Goal: Task Accomplishment & Management: Manage account settings

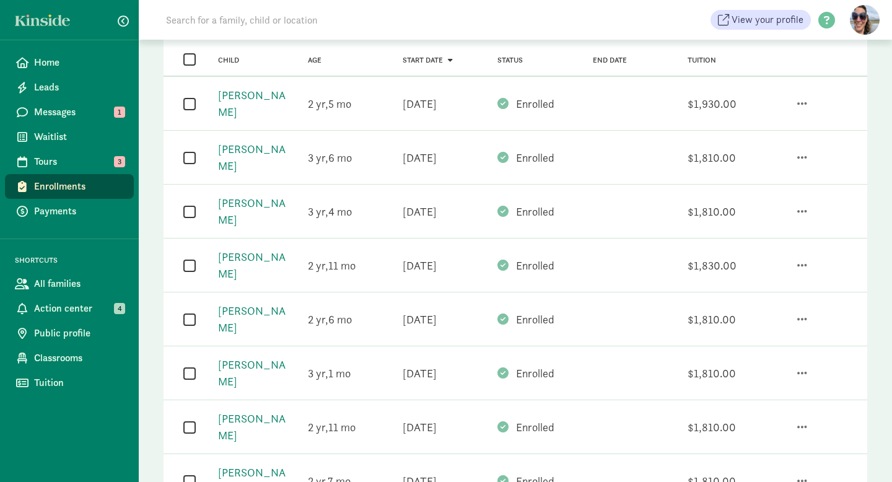
scroll to position [213, 0]
click at [799, 421] on span "button" at bounding box center [802, 426] width 10 height 11
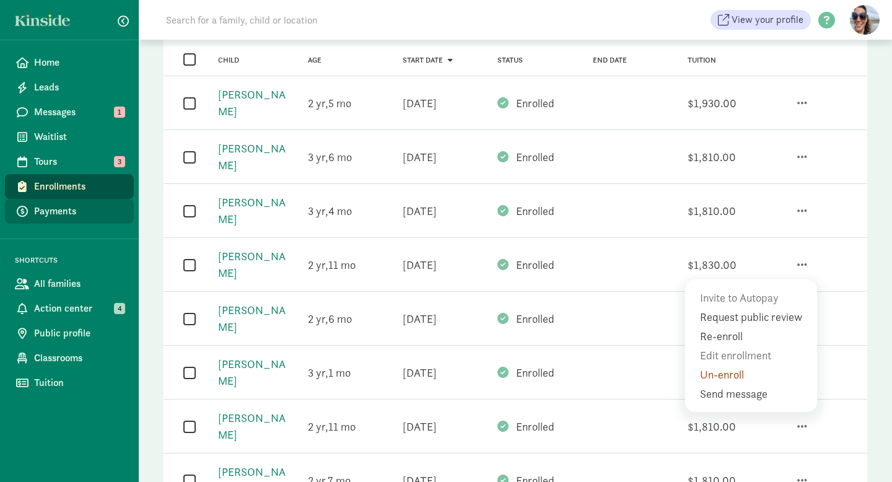
click at [74, 211] on span "Payments" at bounding box center [79, 211] width 90 height 15
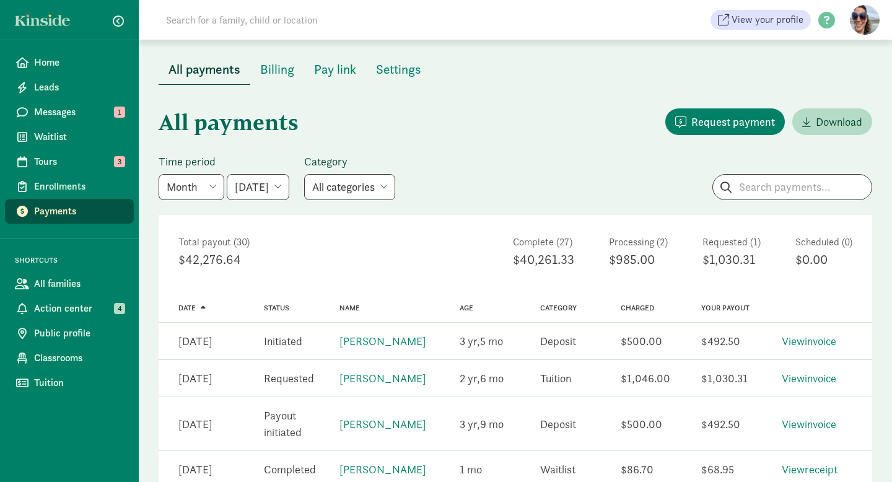
click at [285, 191] on select "May 2025 June 2025 July 2025 August 2025 September 2025 October 2025 November 2…" at bounding box center [258, 187] width 63 height 26
select select "2025-09-01"
click at [227, 174] on select "May 2025 June 2025 July 2025 August 2025 September 2025 October 2025 November 2…" at bounding box center [258, 187] width 63 height 26
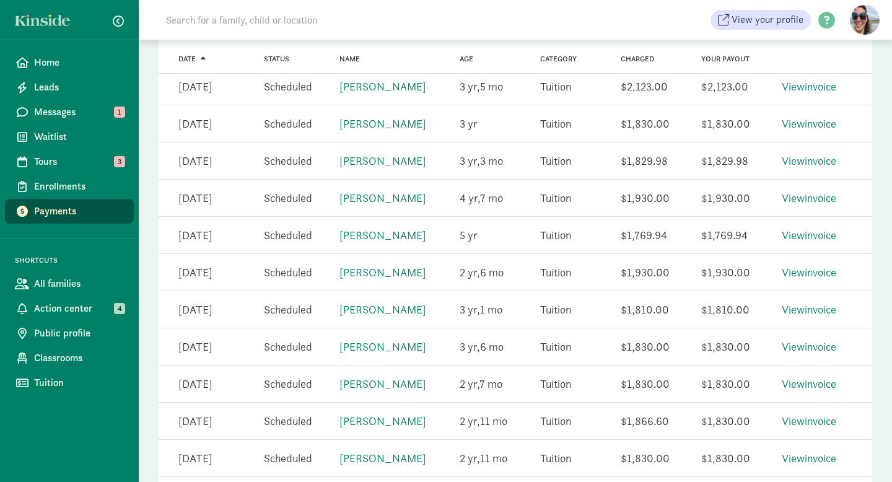
scroll to position [592, 0]
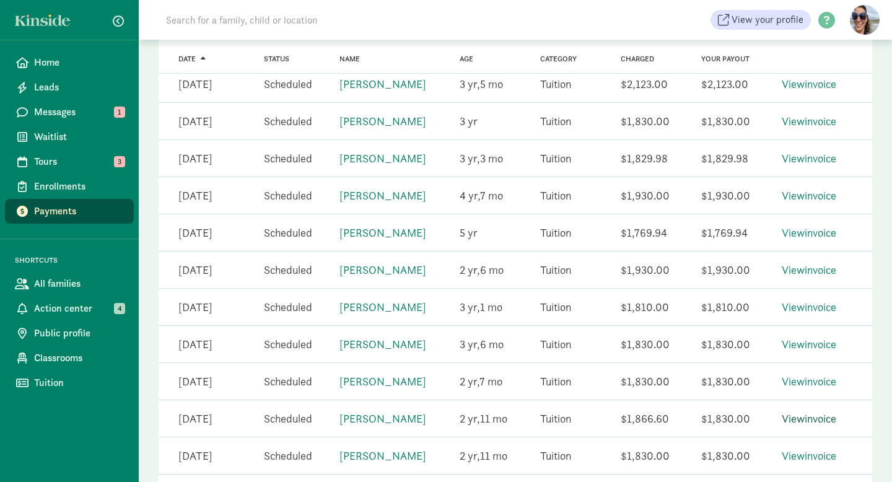
click at [807, 426] on link "View invoice" at bounding box center [809, 418] width 55 height 14
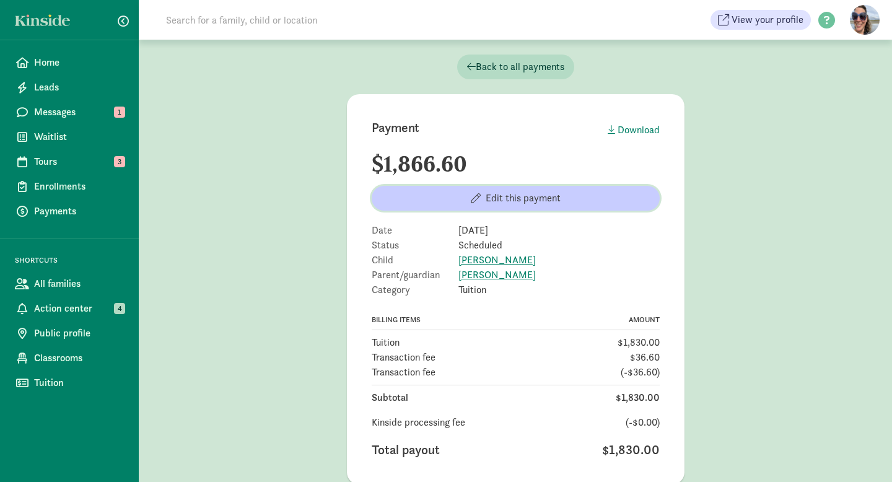
click at [587, 203] on span "Edit this payment" at bounding box center [516, 198] width 268 height 15
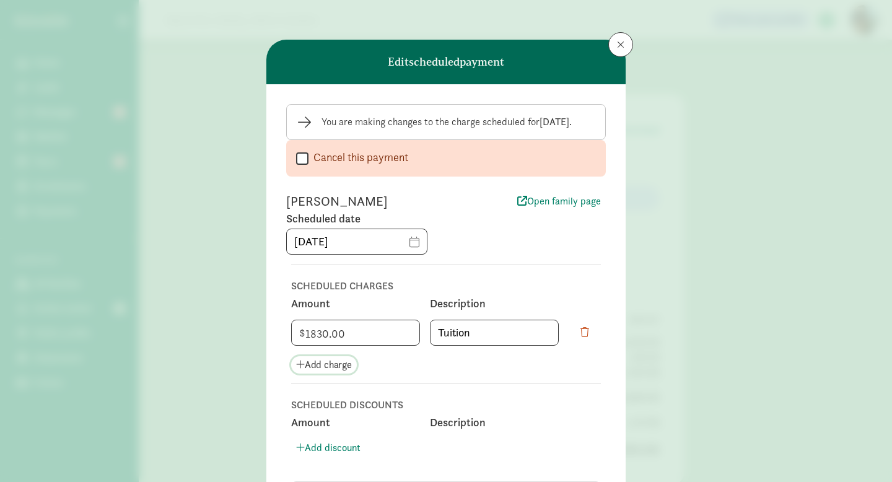
click at [335, 364] on span "Add charge" at bounding box center [324, 365] width 56 height 15
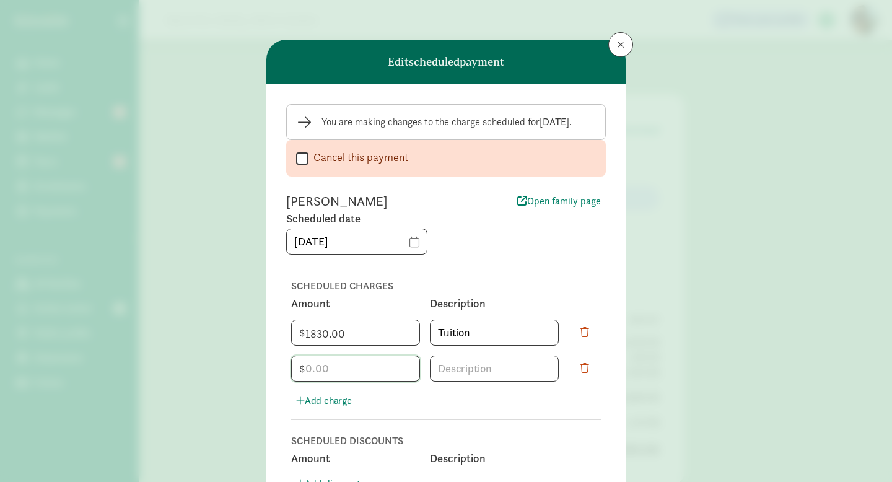
click at [336, 367] on input "number" at bounding box center [356, 368] width 128 height 25
type input "183"
click at [450, 375] on input at bounding box center [495, 368] width 128 height 25
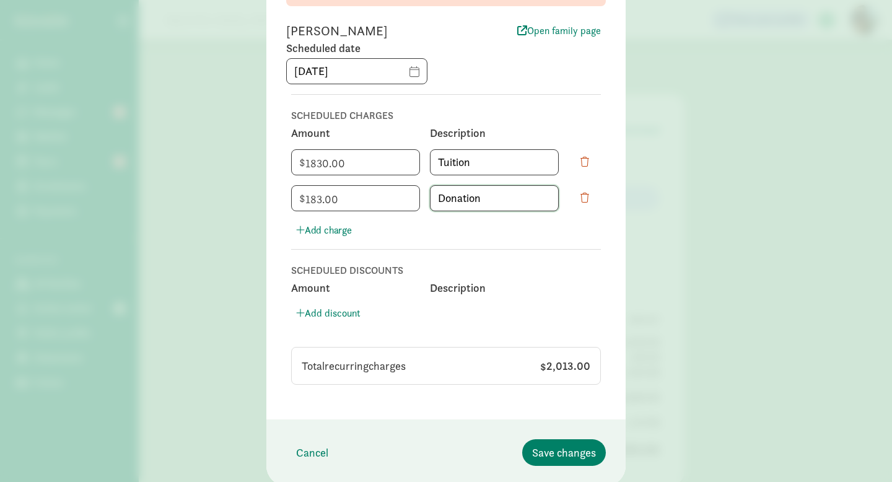
scroll to position [212, 0]
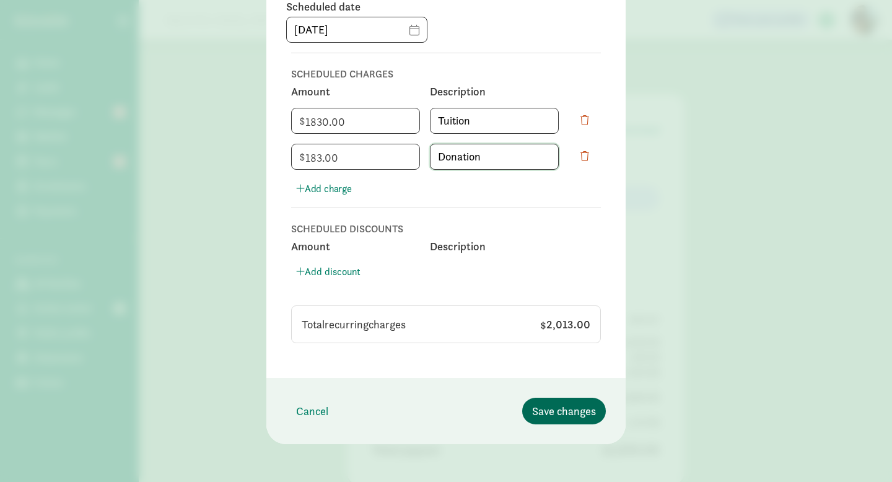
type input "Donation"
click at [556, 407] on span "Save changes" at bounding box center [564, 411] width 64 height 17
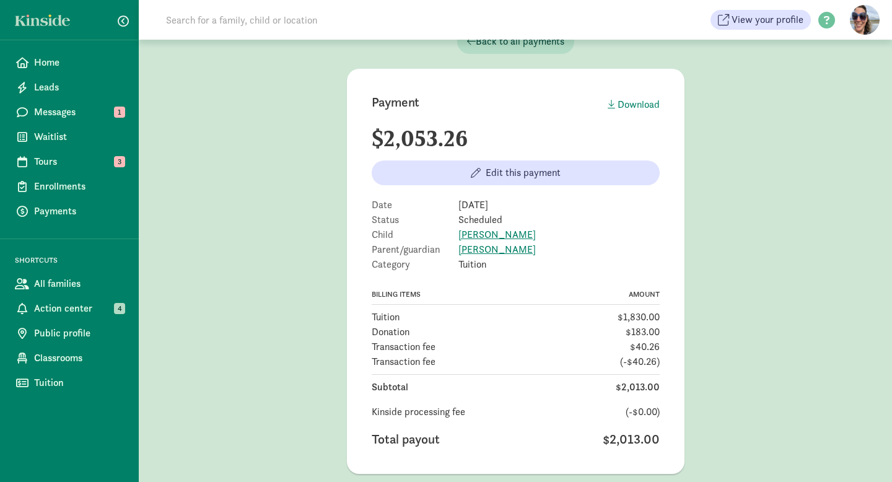
scroll to position [92, 0]
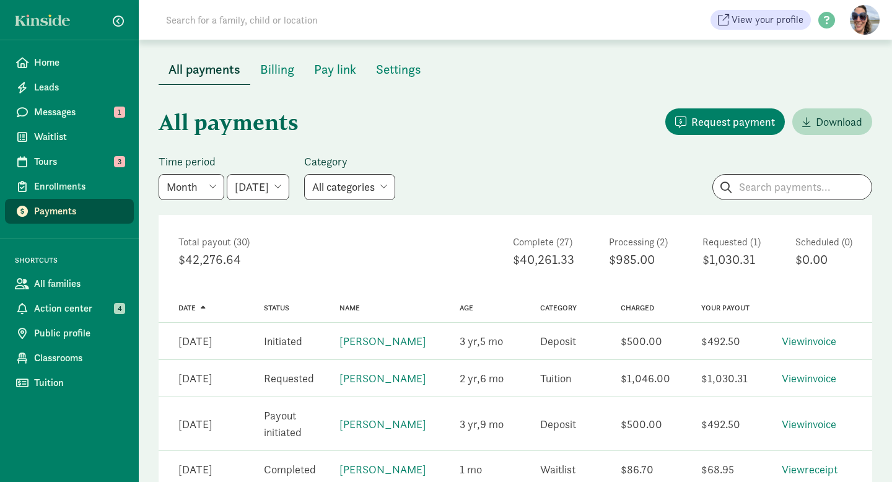
click at [283, 191] on select "May 2025 June 2025 July 2025 August 2025 September 2025 October 2025 November 2…" at bounding box center [258, 187] width 63 height 26
select select "2025-09-01"
click at [227, 174] on select "May 2025 June 2025 July 2025 August 2025 September 2025 October 2025 November 2…" at bounding box center [258, 187] width 63 height 26
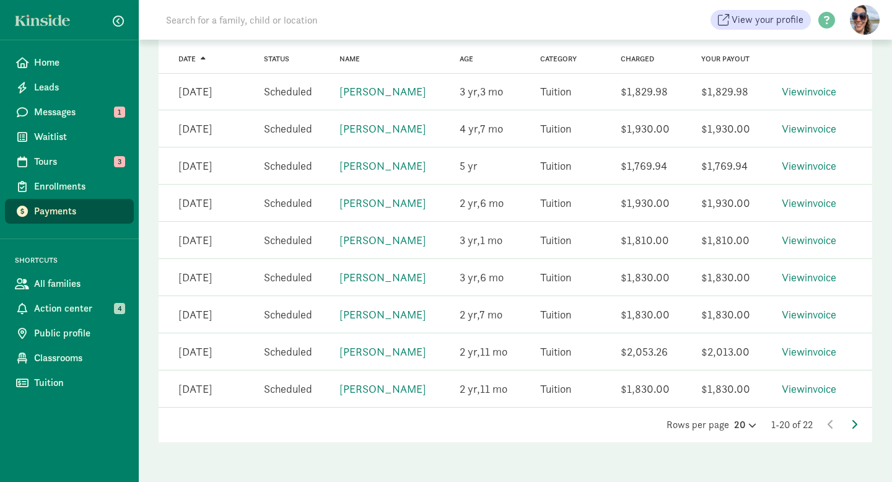
scroll to position [675, 0]
click at [854, 421] on icon at bounding box center [854, 424] width 6 height 10
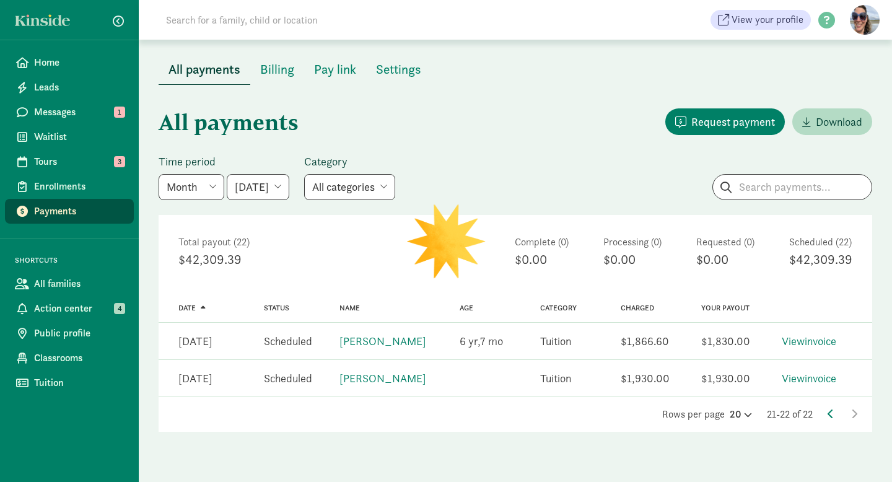
scroll to position [0, 0]
click at [388, 341] on link "Lincoln Fegley" at bounding box center [383, 341] width 87 height 14
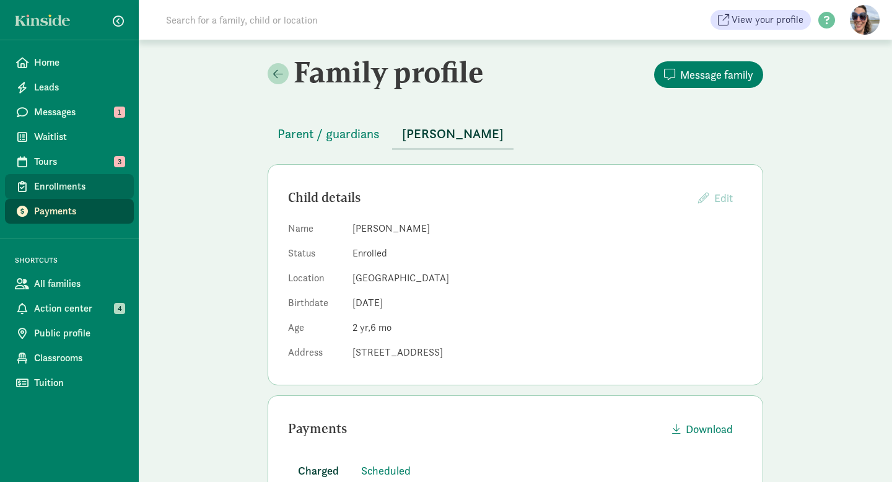
click at [58, 190] on span "Enrollments" at bounding box center [79, 186] width 90 height 15
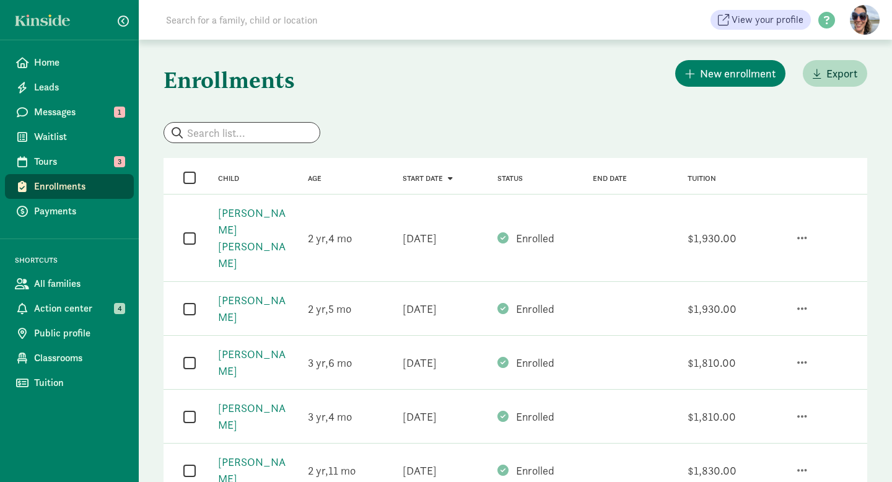
scroll to position [7, 0]
click at [801, 410] on span "button" at bounding box center [802, 415] width 10 height 11
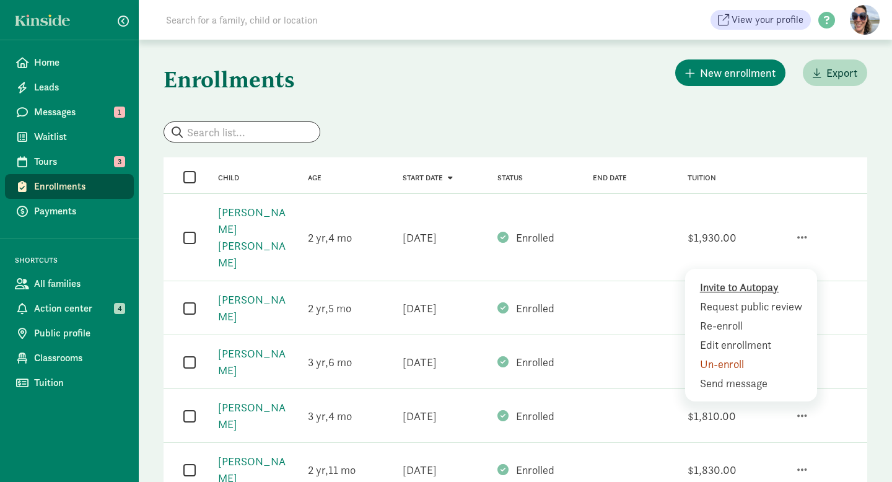
click at [737, 298] on div "Invite to Autopay" at bounding box center [753, 306] width 107 height 17
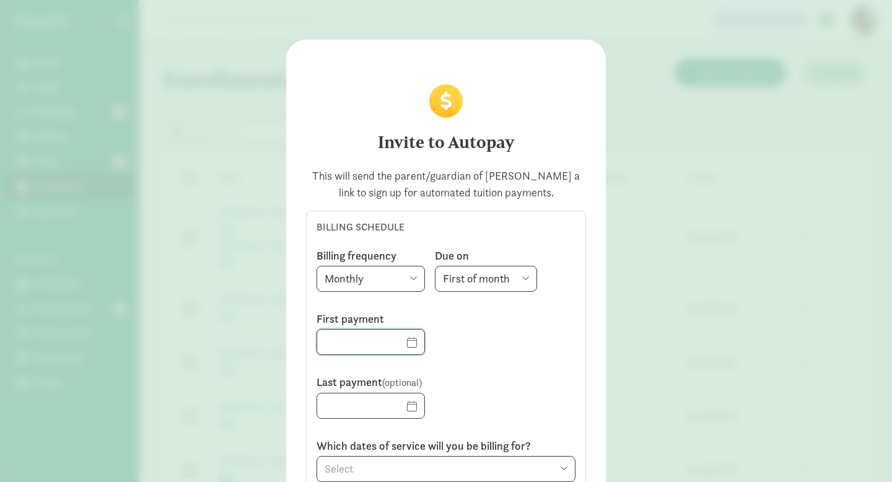
click at [411, 337] on input "text" at bounding box center [370, 342] width 107 height 25
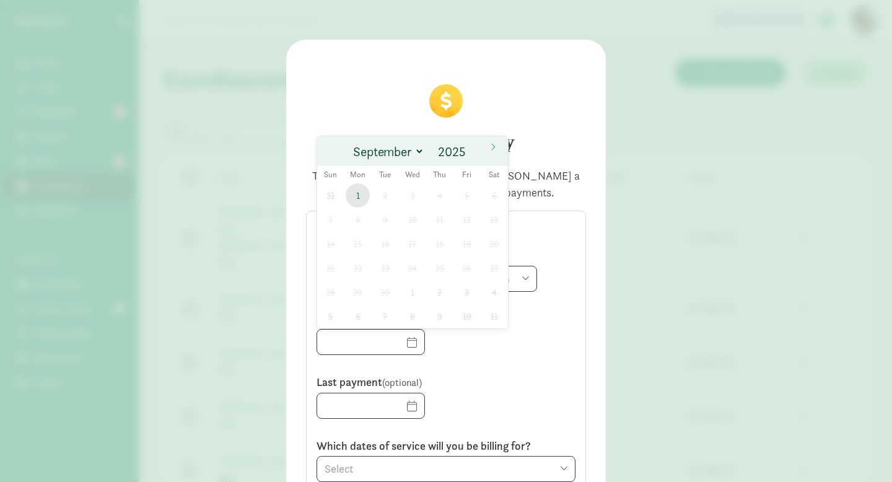
click at [356, 193] on span "1" at bounding box center [358, 195] width 24 height 24
type input "[DATE]"
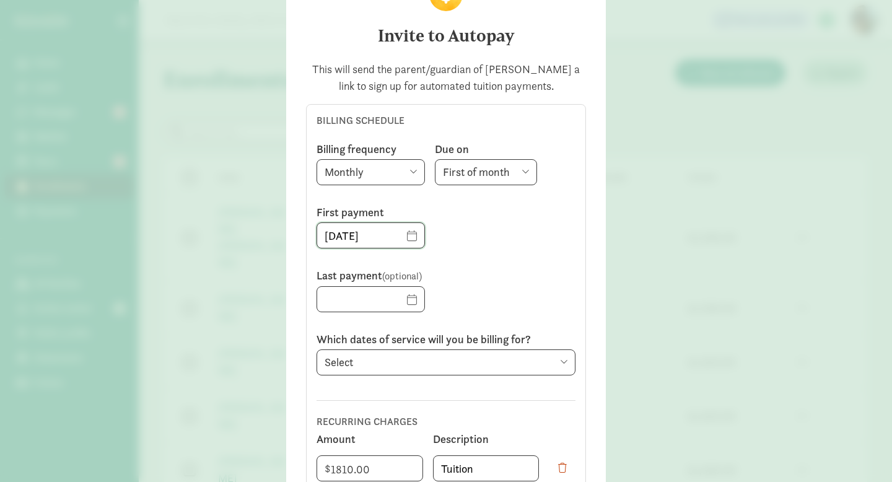
scroll to position [107, 0]
click at [406, 354] on select "Select Previous period ([DATE] - [DATE]) Current period ([DATE] - [DATE]) Next …" at bounding box center [446, 362] width 259 height 26
select select "[DATE]"
click at [317, 349] on select "Select Previous period (8/1/2025 - 8/31/2025) Current period (9/1/2025 - 9/30/2…" at bounding box center [446, 362] width 259 height 26
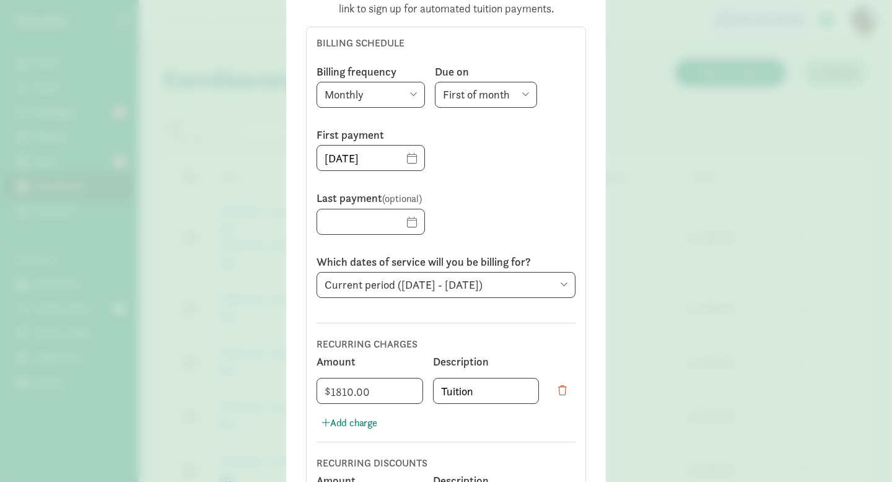
scroll to position [192, 0]
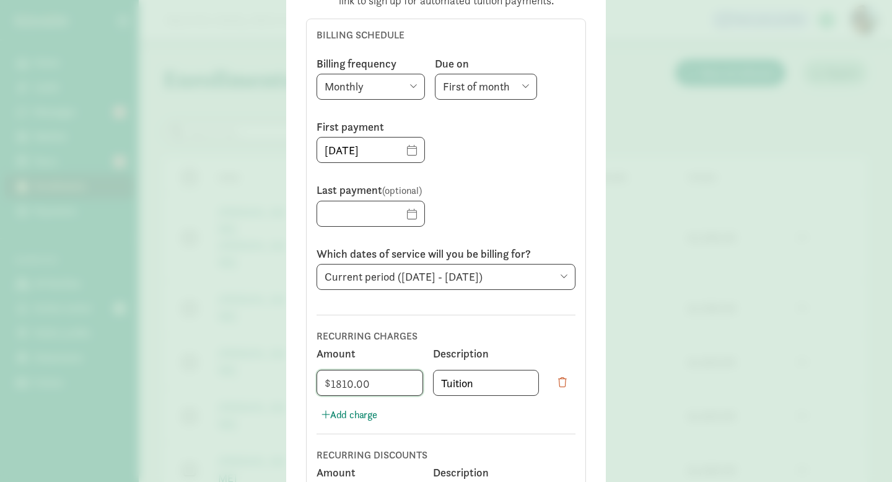
click at [384, 388] on input "1810" at bounding box center [369, 383] width 105 height 25
type input "1830"
click at [755, 308] on div "Invite to Autopay This will send the parent/guardian of Luca Hunter a link to s…" at bounding box center [446, 241] width 892 height 482
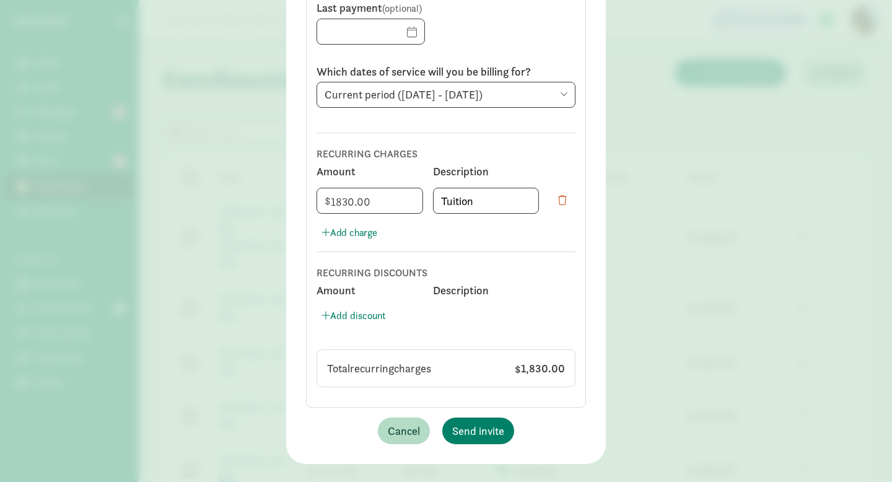
scroll to position [380, 0]
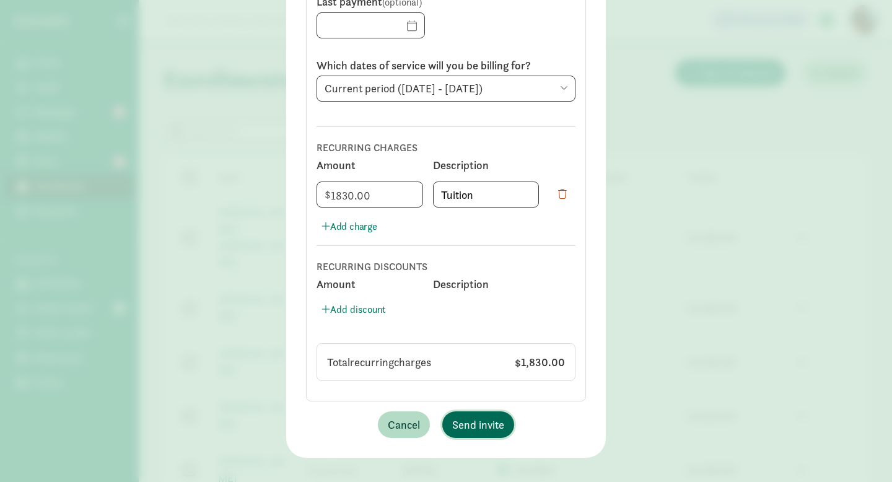
click at [490, 419] on span "Send invite" at bounding box center [478, 424] width 52 height 17
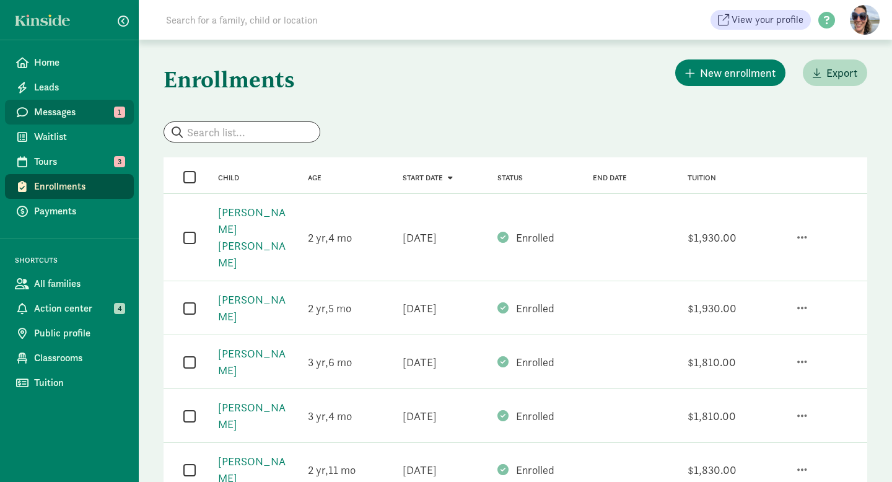
click at [77, 116] on span "Messages" at bounding box center [79, 112] width 90 height 15
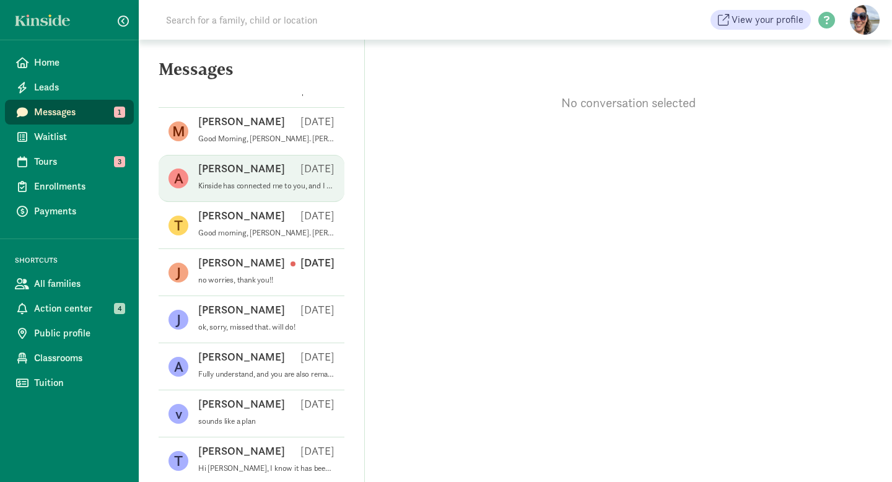
scroll to position [38, 0]
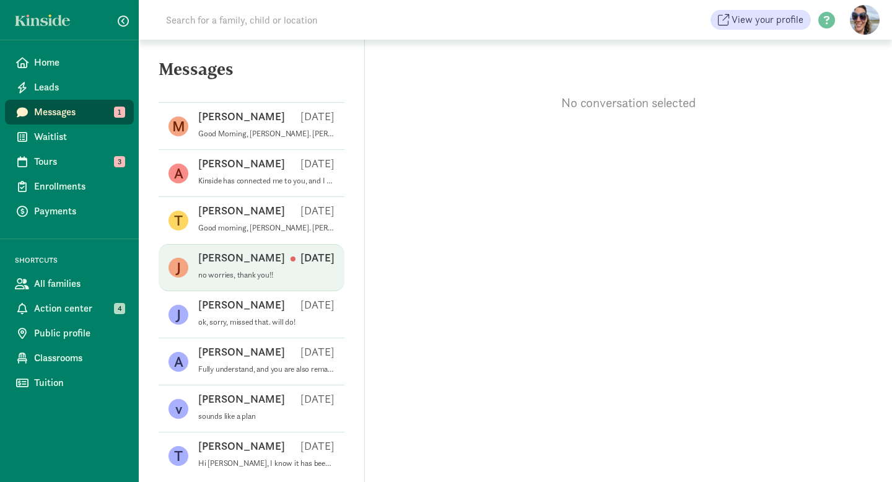
click at [263, 256] on div "[PERSON_NAME] [DATE]" at bounding box center [266, 260] width 136 height 20
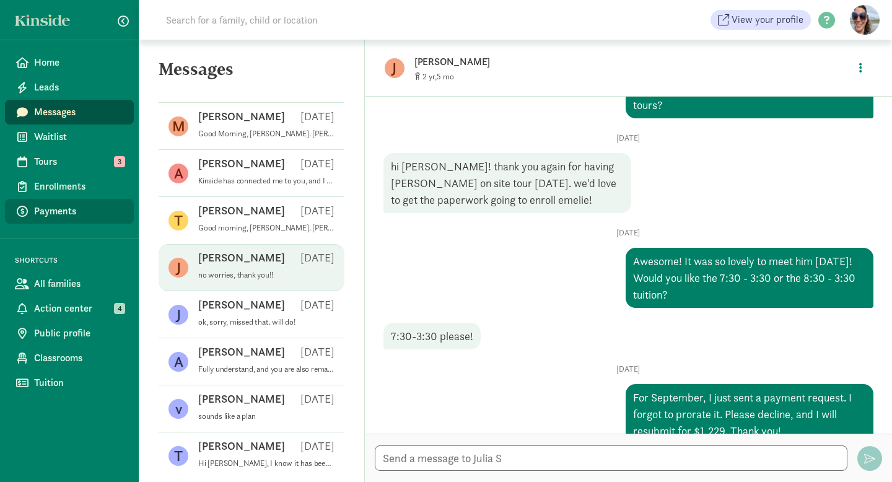
click at [60, 208] on span "Payments" at bounding box center [79, 211] width 90 height 15
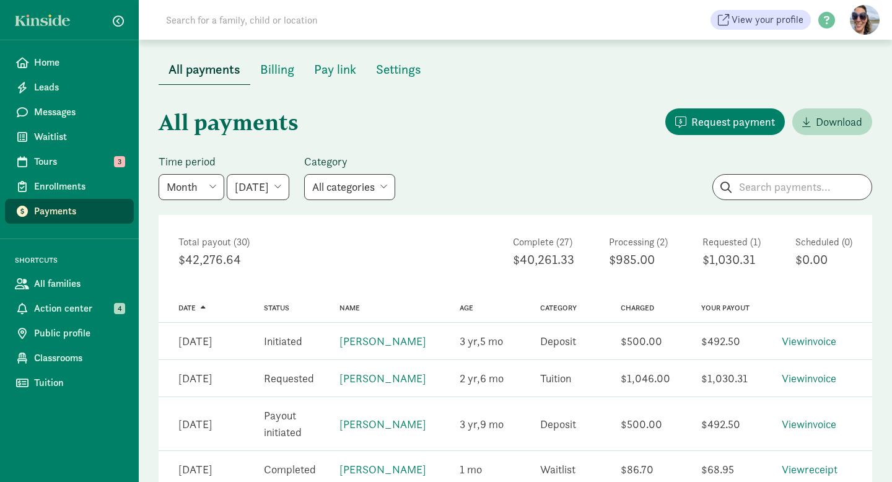
click at [268, 193] on select "[DATE] [DATE] [DATE] [DATE] [DATE] [DATE] [DATE]" at bounding box center [258, 187] width 63 height 26
select select "2025-09-01"
click at [227, 174] on select "May 2025 June 2025 July 2025 August 2025 September 2025 October 2025 November 2…" at bounding box center [258, 187] width 63 height 26
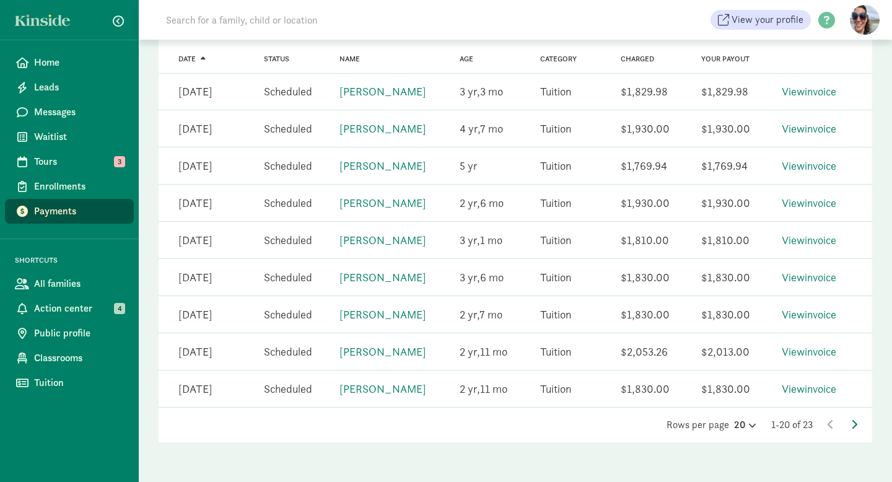
scroll to position [675, 0]
click at [854, 421] on icon at bounding box center [854, 424] width 6 height 10
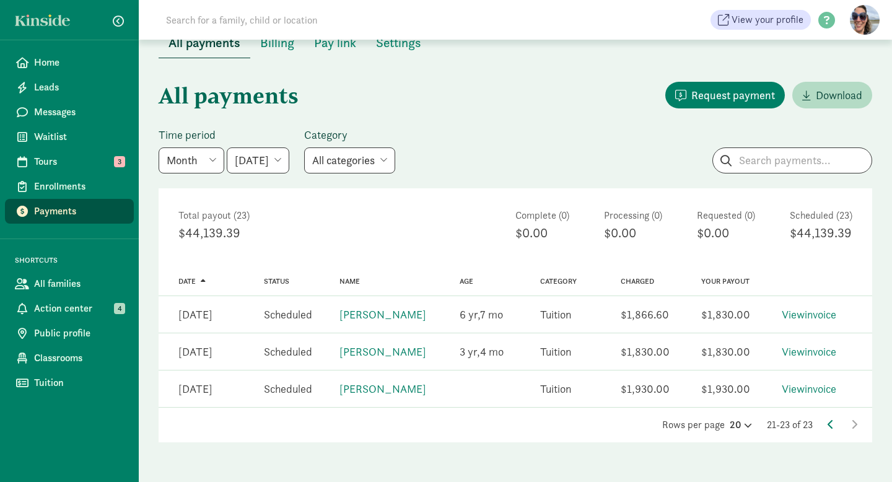
scroll to position [27, 0]
click at [822, 388] on link "View invoice" at bounding box center [809, 389] width 55 height 14
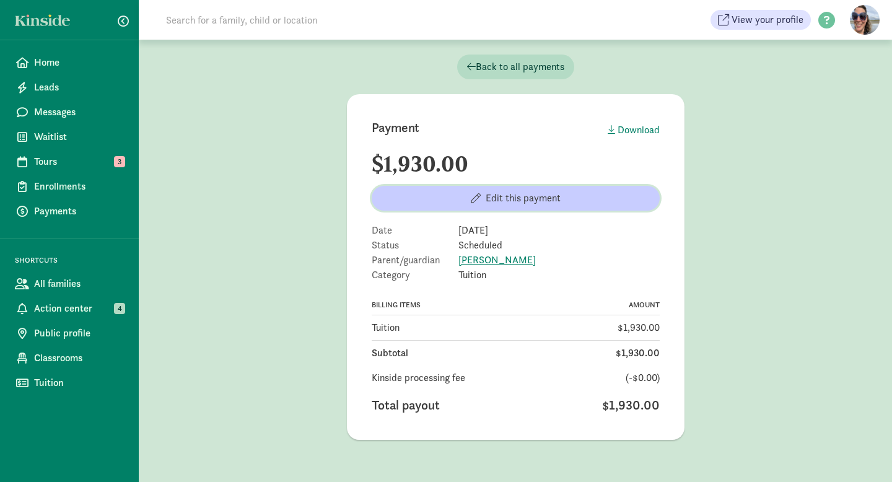
click at [616, 195] on span "Edit this payment" at bounding box center [516, 198] width 268 height 15
click at [517, 198] on span "Edit this payment" at bounding box center [523, 198] width 75 height 15
click at [500, 199] on span "Edit this payment" at bounding box center [523, 198] width 75 height 15
click at [579, 208] on button "Edit this payment" at bounding box center [516, 198] width 288 height 25
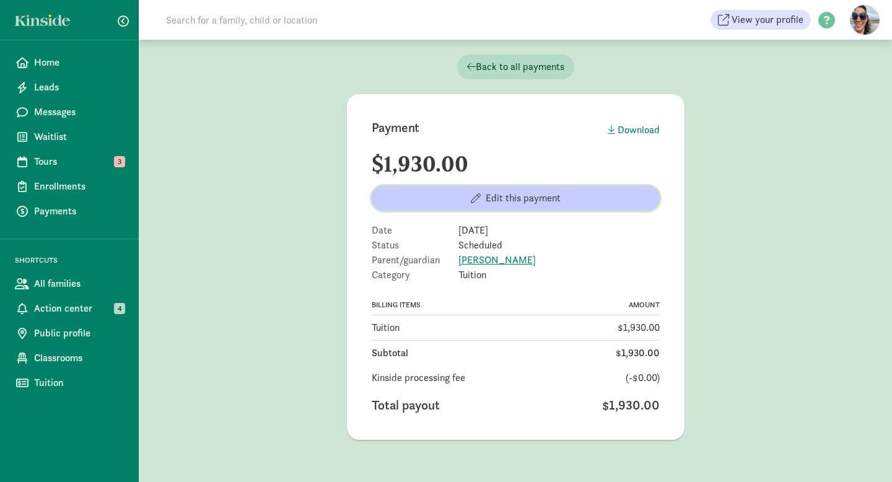
click at [578, 208] on button "Edit this payment" at bounding box center [516, 198] width 288 height 25
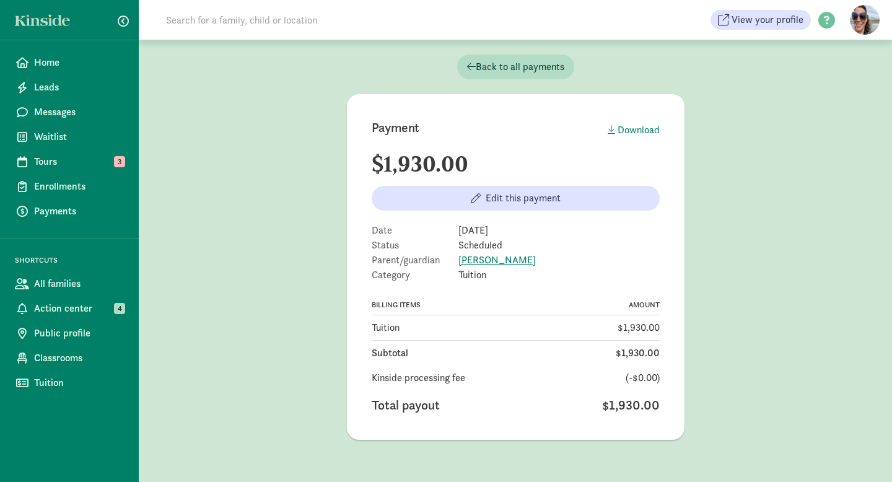
click at [424, 185] on div "Payment Download $1,930.00 Edit this payment Date Sep 2, 2025 Status Scheduled …" at bounding box center [516, 267] width 338 height 346
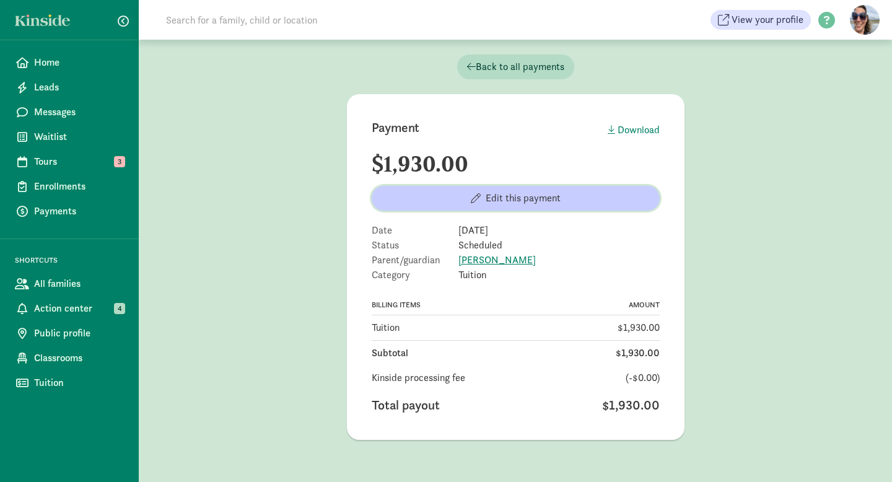
click at [424, 187] on button "Edit this payment" at bounding box center [516, 198] width 288 height 25
click at [426, 188] on button "Edit this payment" at bounding box center [516, 198] width 288 height 25
click at [432, 194] on span "Edit this payment" at bounding box center [516, 198] width 268 height 15
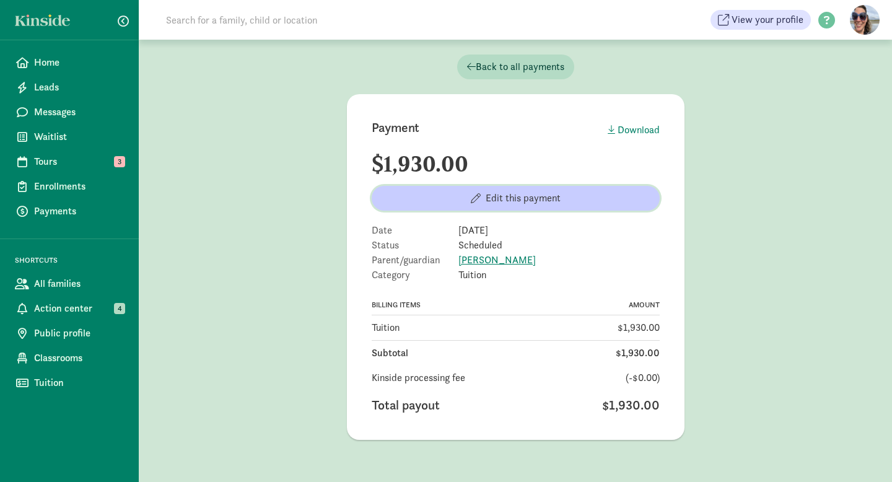
click at [435, 194] on span "Edit this payment" at bounding box center [516, 198] width 268 height 15
click at [443, 194] on span "Edit this payment" at bounding box center [516, 198] width 268 height 15
click at [496, 203] on span "Edit this payment" at bounding box center [523, 198] width 75 height 15
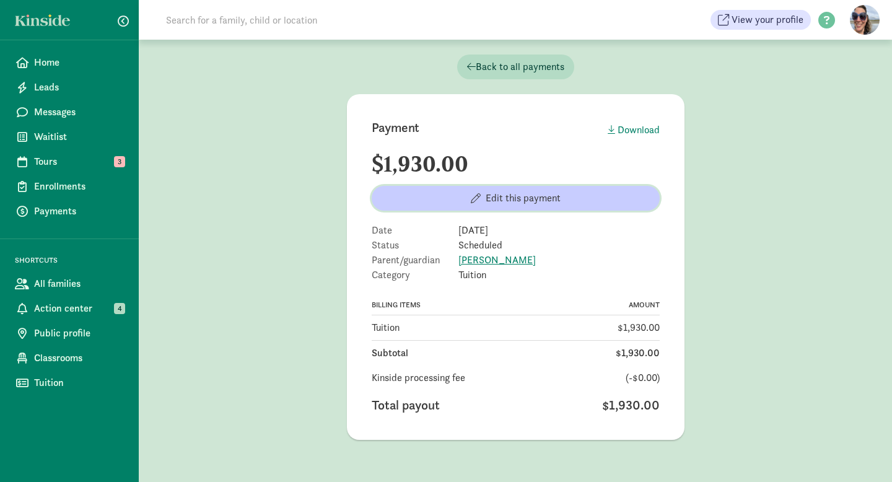
click at [493, 199] on span "Edit this payment" at bounding box center [523, 198] width 75 height 15
click at [510, 196] on span "Edit this payment" at bounding box center [523, 198] width 75 height 15
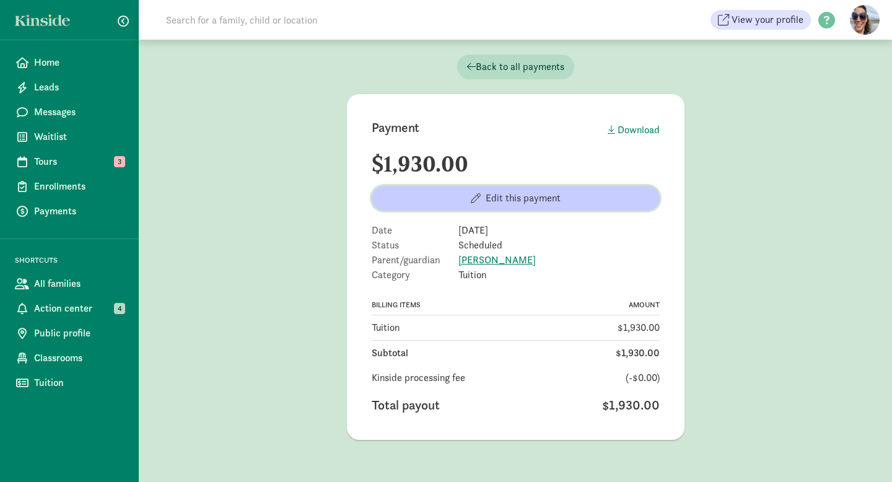
click at [510, 196] on span "Edit this payment" at bounding box center [523, 198] width 75 height 15
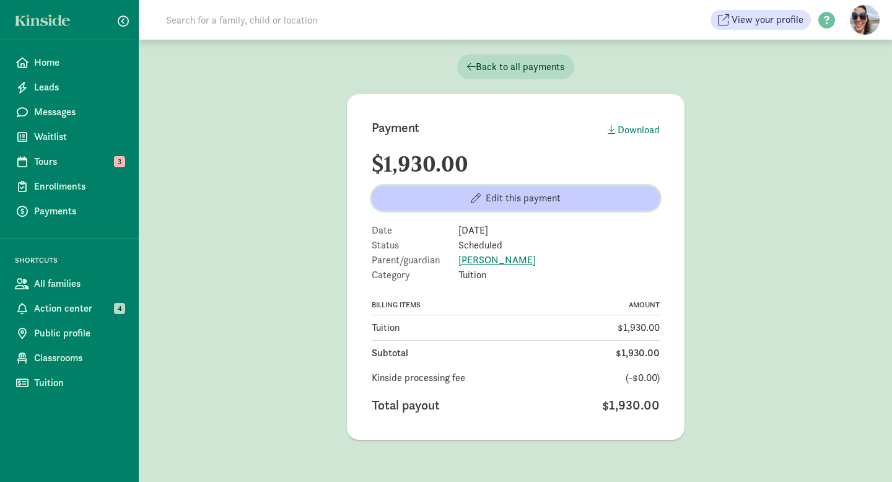
click at [510, 196] on span "Edit this payment" at bounding box center [523, 198] width 75 height 15
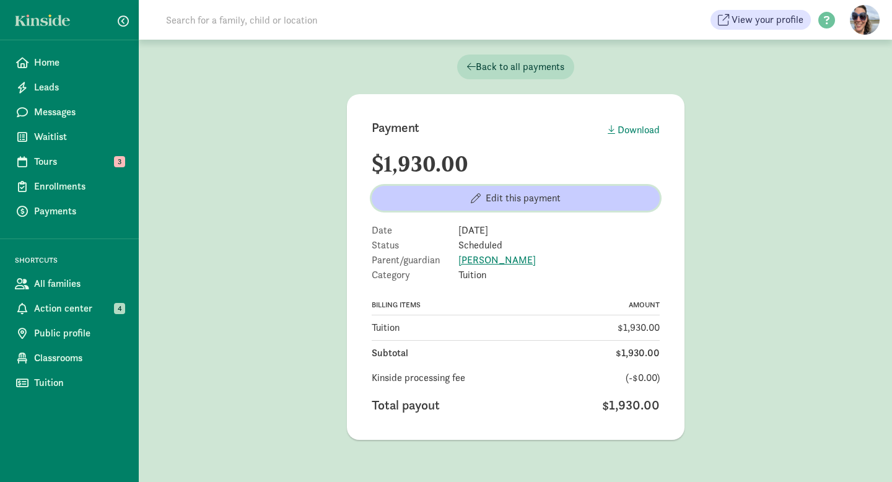
click at [510, 196] on span "Edit this payment" at bounding box center [523, 198] width 75 height 15
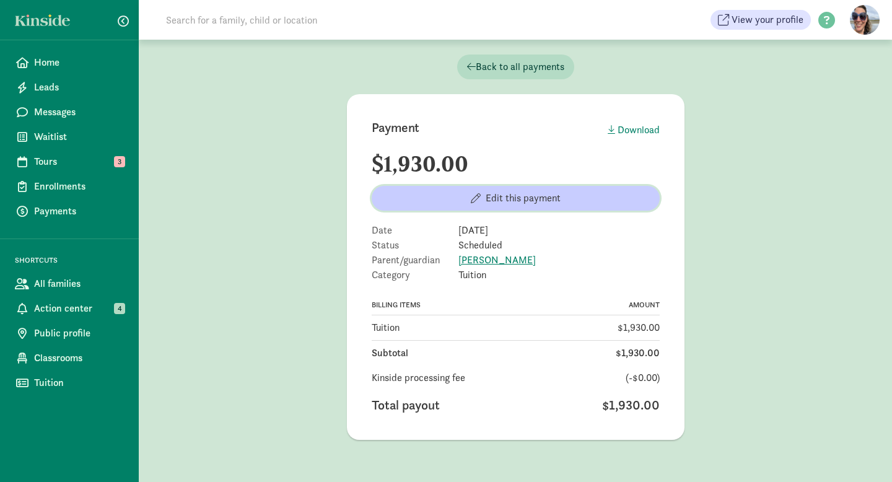
click at [510, 196] on span "Edit this payment" at bounding box center [523, 198] width 75 height 15
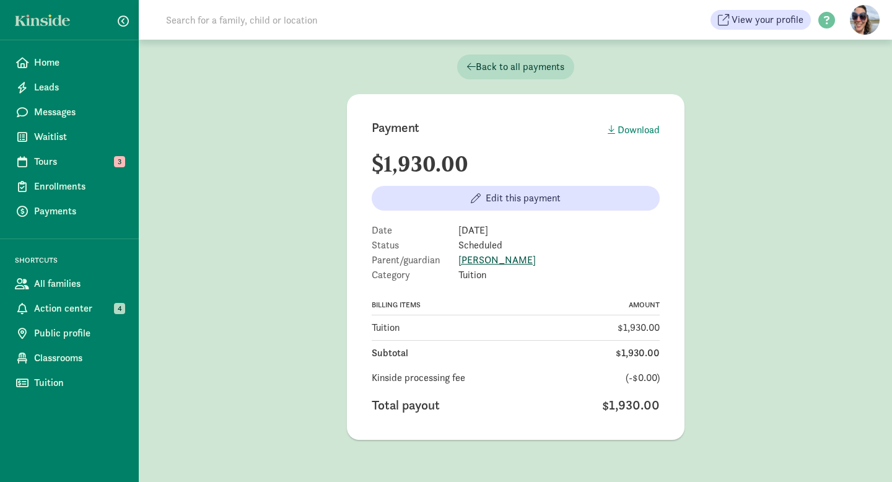
click at [479, 263] on link "Julia Stoner" at bounding box center [497, 259] width 77 height 13
click at [64, 195] on link "Enrollments" at bounding box center [69, 186] width 129 height 25
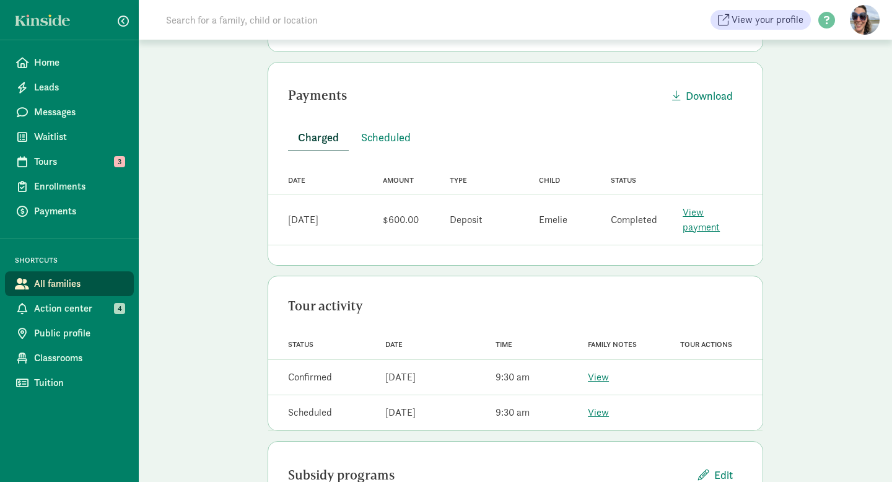
scroll to position [288, 0]
click at [386, 140] on span "Scheduled" at bounding box center [386, 137] width 50 height 17
click at [720, 212] on link "View payment" at bounding box center [701, 220] width 37 height 28
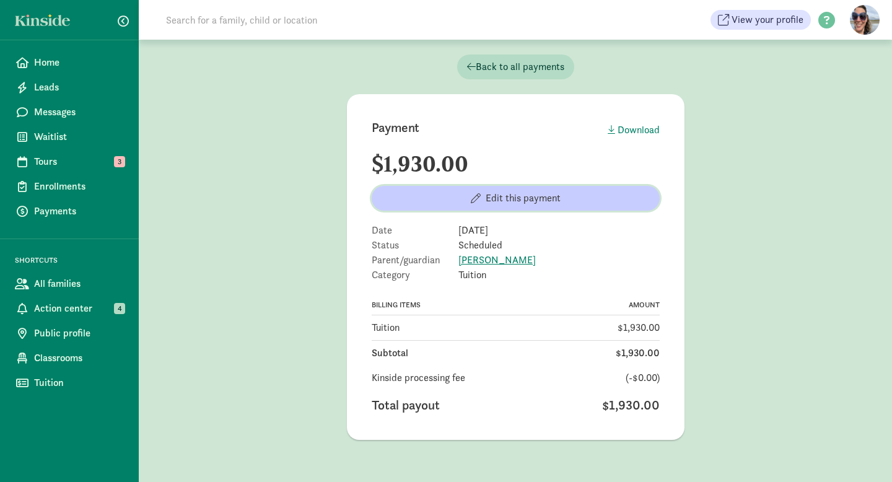
click at [502, 202] on span "Edit this payment" at bounding box center [523, 198] width 75 height 15
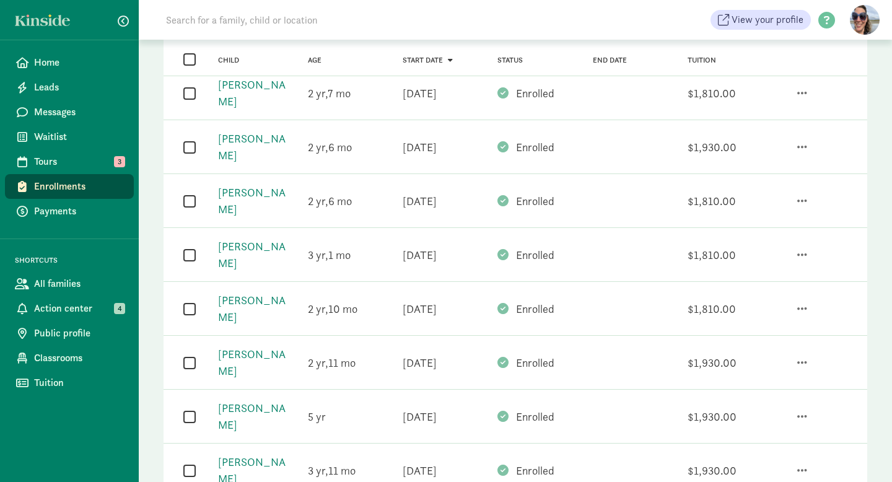
scroll to position [671, 0]
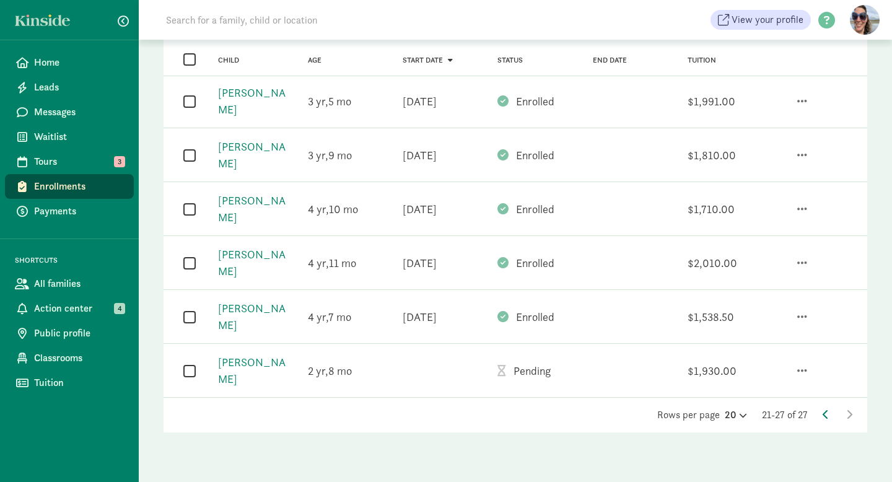
scroll to position [148, 0]
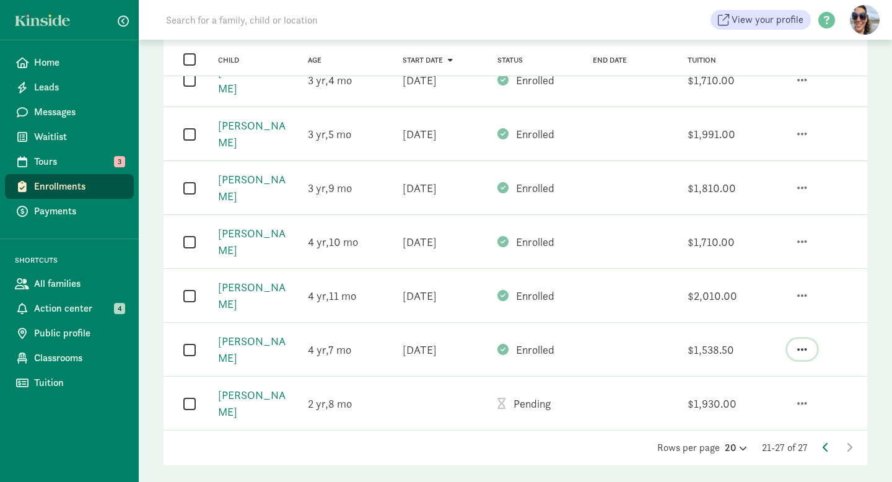
click at [807, 339] on button "button" at bounding box center [803, 349] width 30 height 21
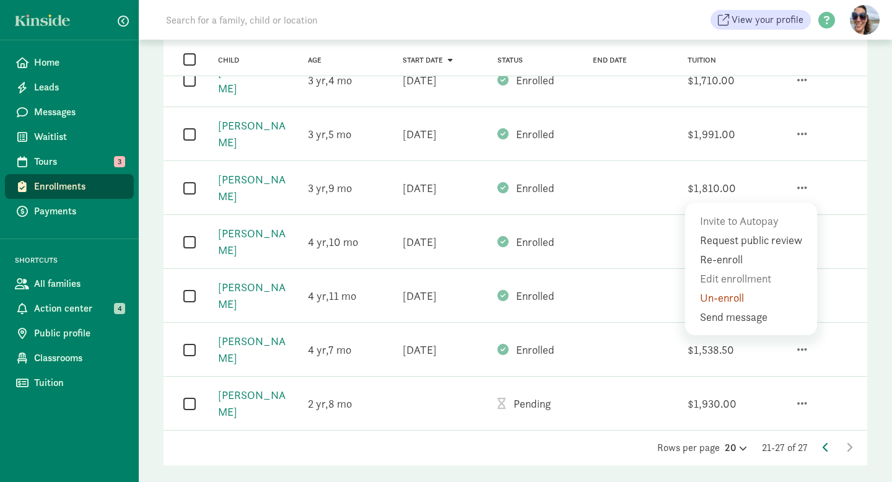
click at [842, 334] on div "Invite to Autopay Request public review Re-enroll Edit enrollment Un-enroll Sen…" at bounding box center [815, 349] width 95 height 31
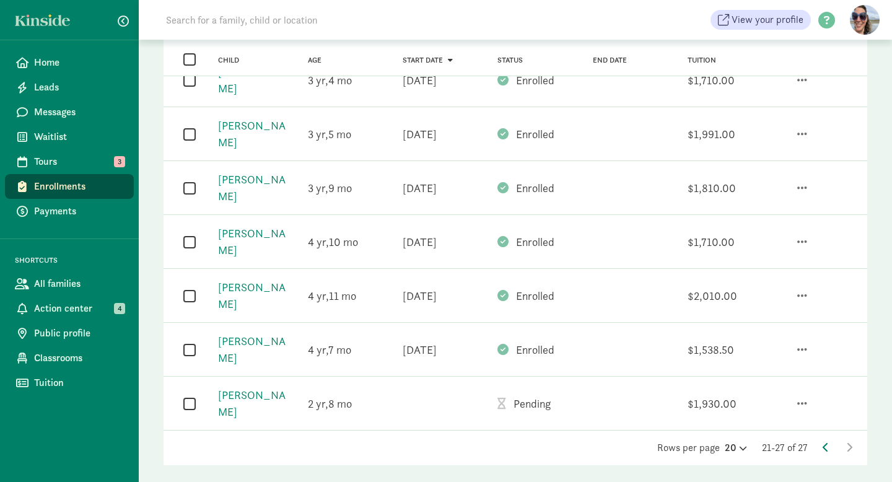
scroll to position [0, 0]
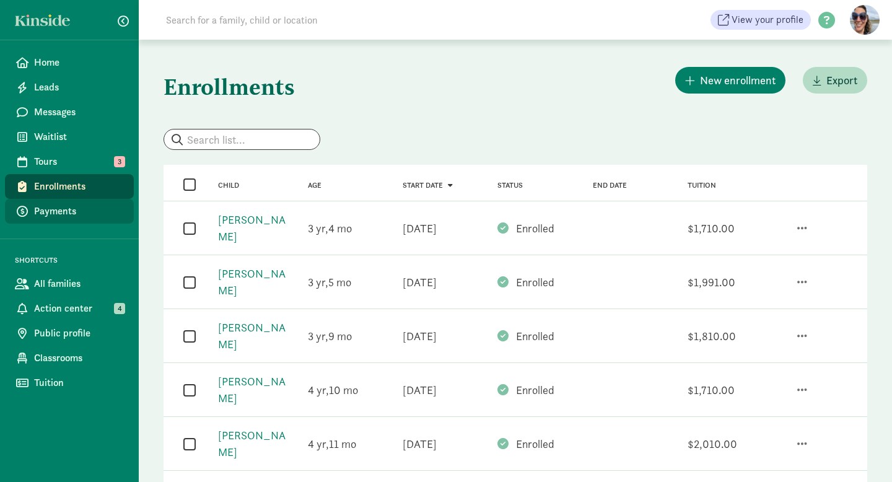
click at [66, 217] on span "Payments" at bounding box center [79, 211] width 90 height 15
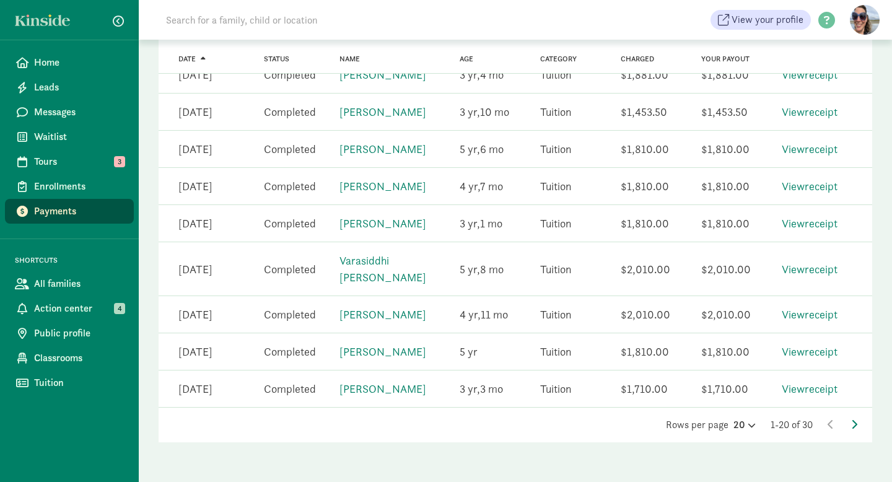
scroll to position [709, 0]
click at [857, 421] on icon at bounding box center [854, 424] width 6 height 10
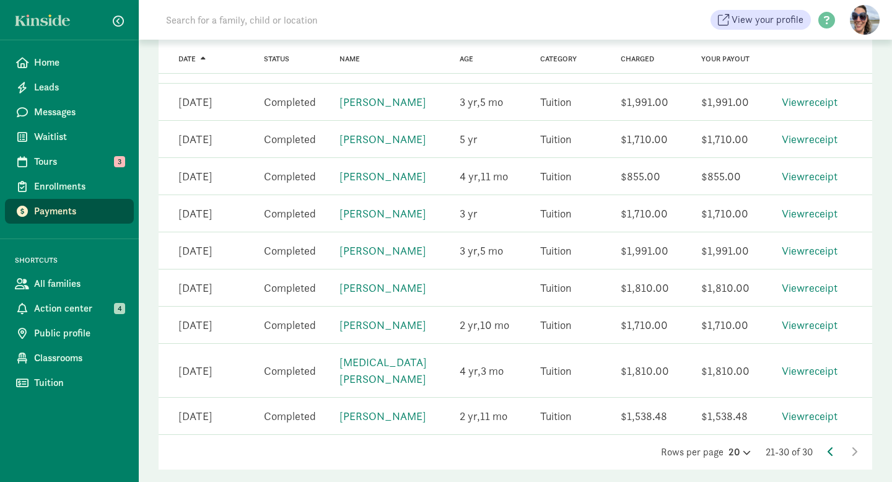
scroll to position [287, 0]
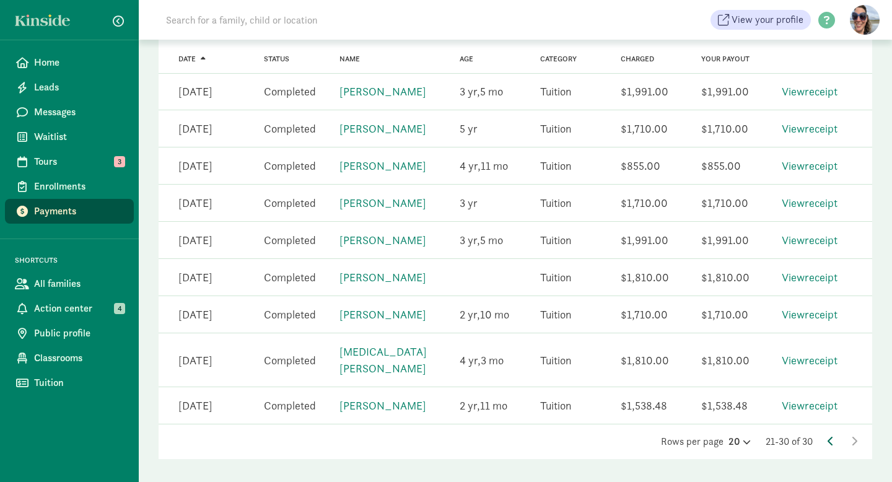
click at [830, 436] on icon at bounding box center [831, 441] width 6 height 10
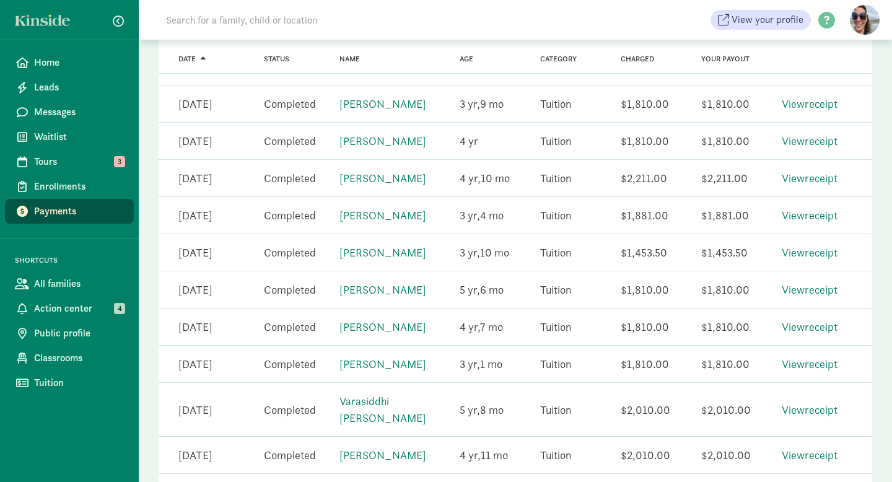
scroll to position [0, 0]
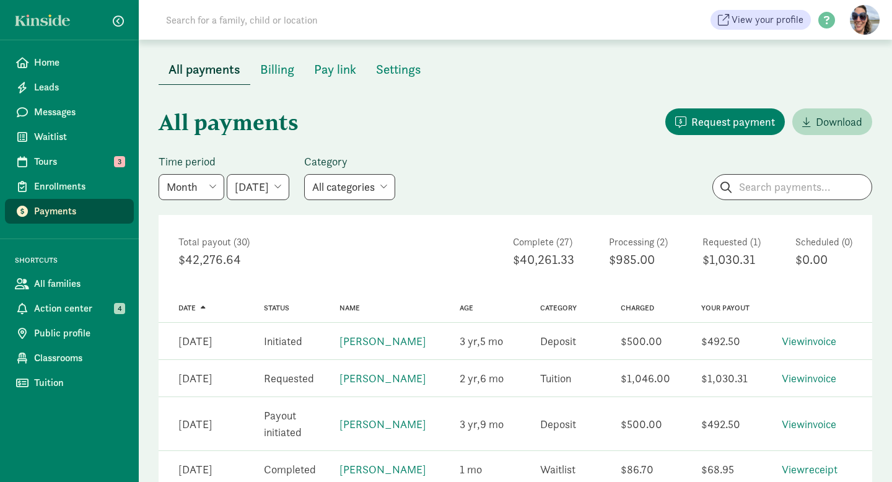
click at [273, 184] on select "[DATE] [DATE] [DATE] [DATE] [DATE] [DATE] [DATE]" at bounding box center [258, 187] width 63 height 26
select select "[DATE]"
click at [227, 174] on select "[DATE] [DATE] [DATE] [DATE] [DATE] [DATE] [DATE]" at bounding box center [258, 187] width 63 height 26
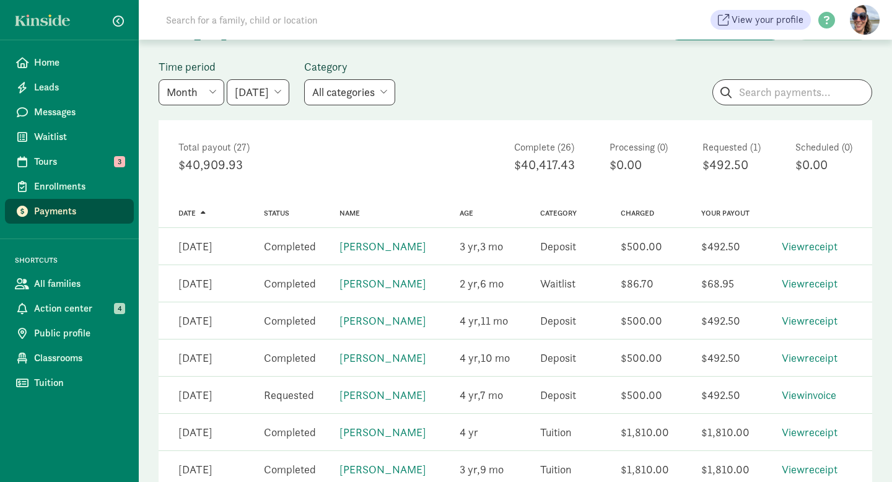
scroll to position [96, 0]
click at [822, 394] on link "View invoice" at bounding box center [809, 394] width 55 height 14
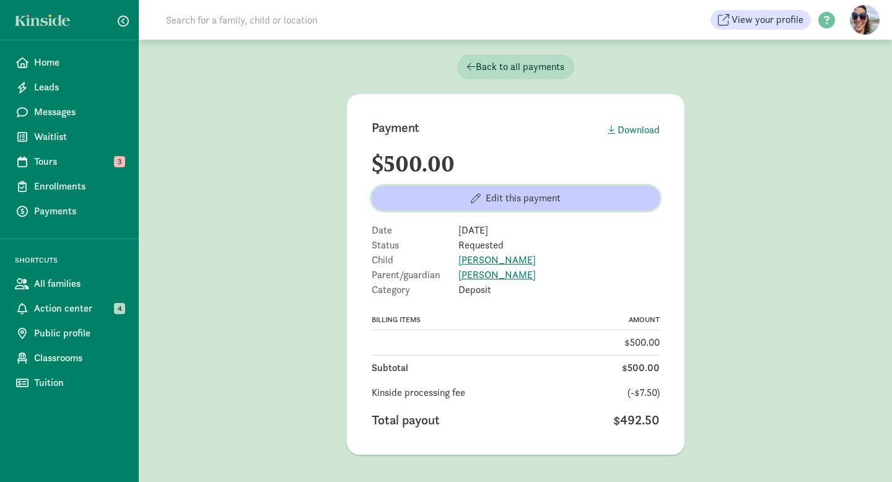
click at [519, 196] on span "Edit this payment" at bounding box center [523, 198] width 75 height 15
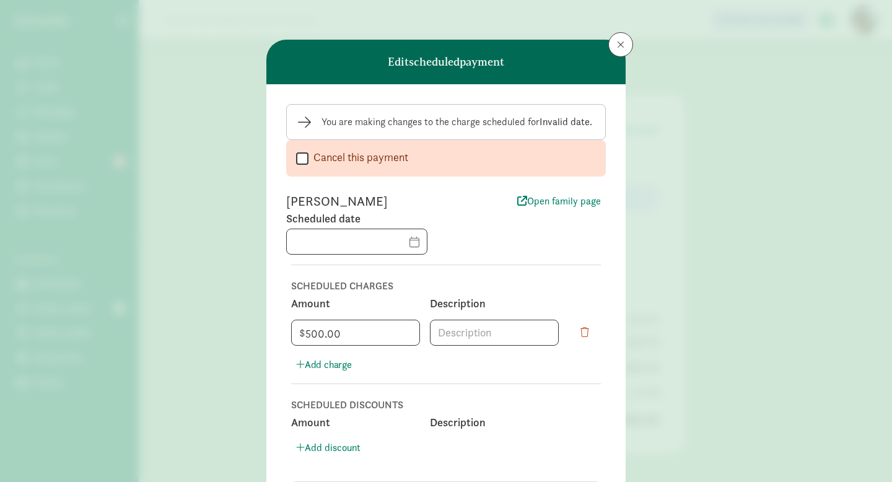
click at [301, 159] on input "Cancel this payment" at bounding box center [302, 158] width 12 height 17
checkbox input "true"
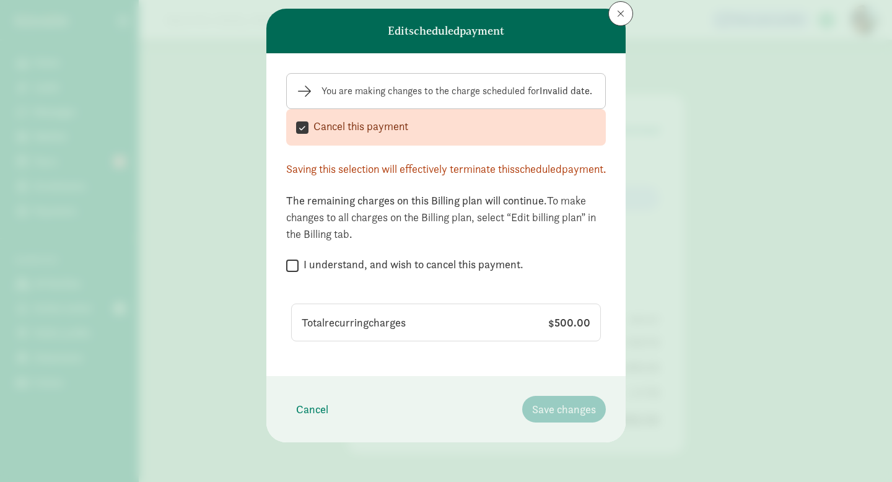
scroll to position [48, 0]
click at [291, 261] on input "I understand, and wish to cancel this payment." at bounding box center [292, 265] width 12 height 17
checkbox input "true"
click at [581, 405] on span "Save changes" at bounding box center [564, 409] width 64 height 17
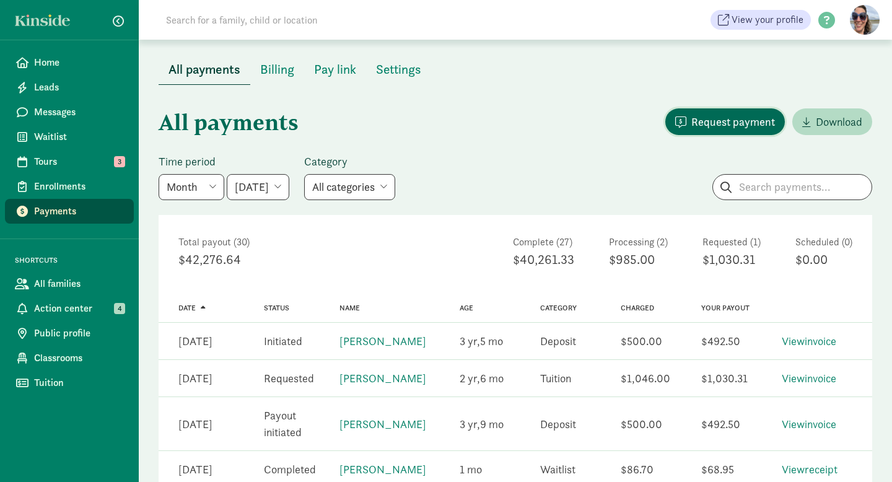
click at [727, 122] on span "Request payment" at bounding box center [733, 121] width 84 height 17
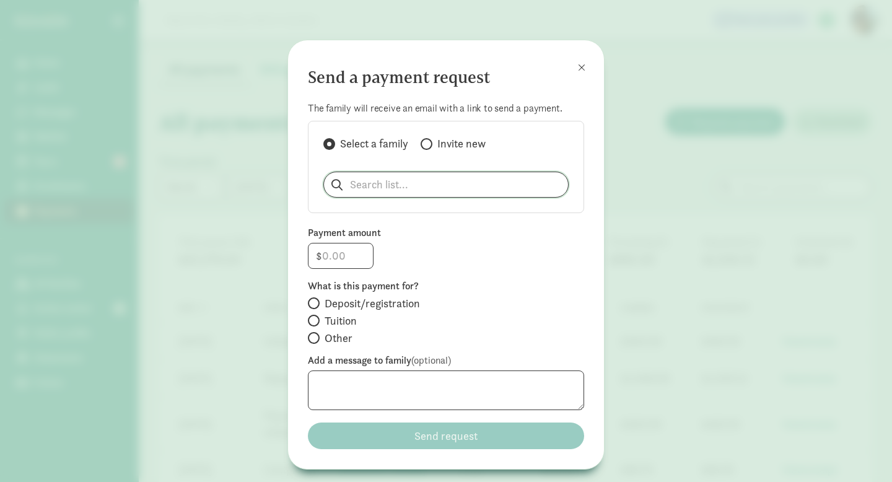
click at [496, 187] on input "search" at bounding box center [446, 184] width 244 height 25
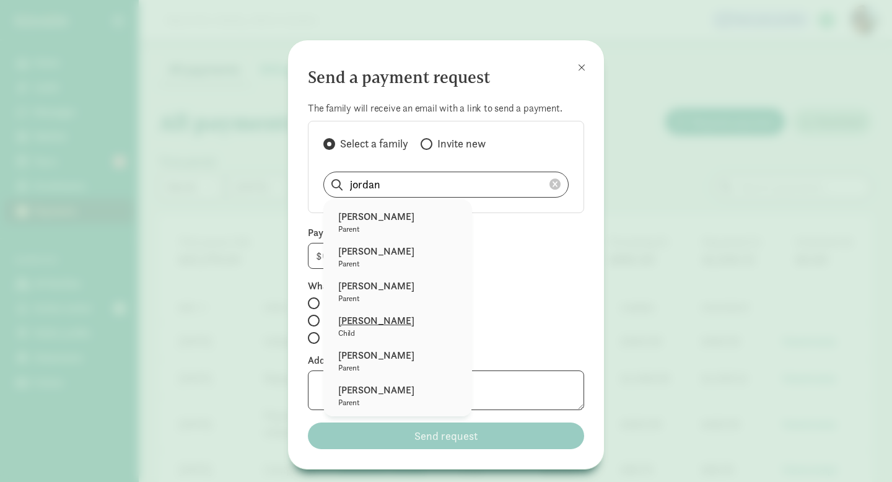
click at [385, 316] on p "Jordan Goodman" at bounding box center [397, 321] width 119 height 15
type input "Jordan Goodman"
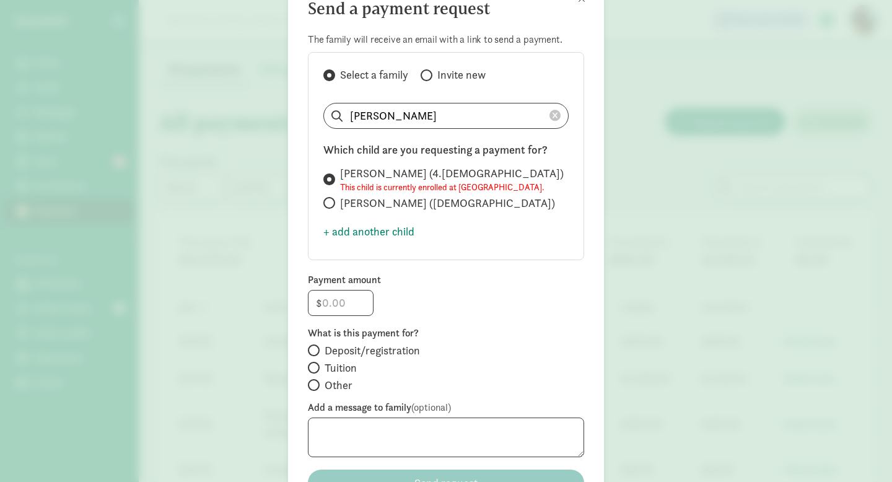
scroll to position [84, 0]
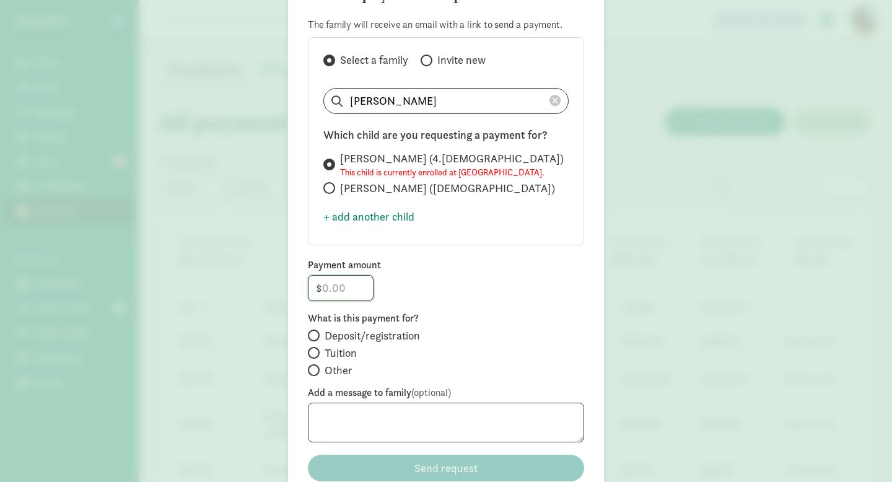
click at [349, 296] on input "number" at bounding box center [341, 288] width 64 height 25
type input "500"
click at [314, 340] on input "Deposit/registration" at bounding box center [312, 335] width 8 height 8
radio input "true"
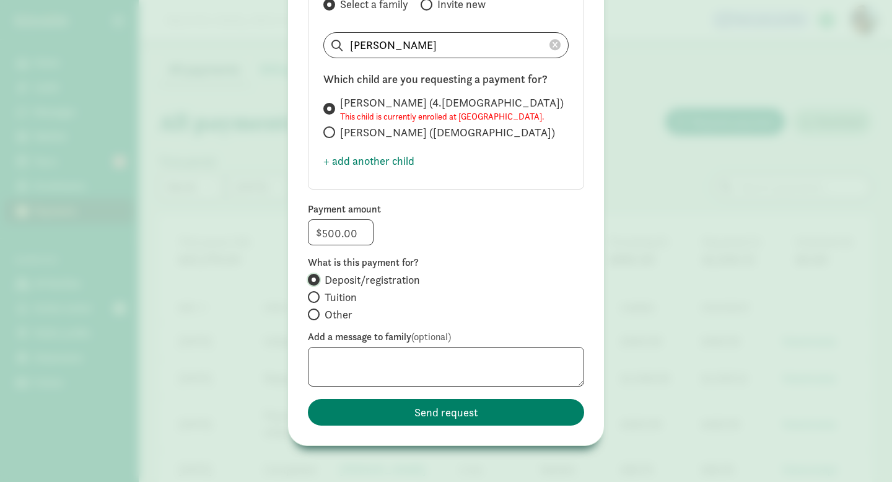
scroll to position [156, 0]
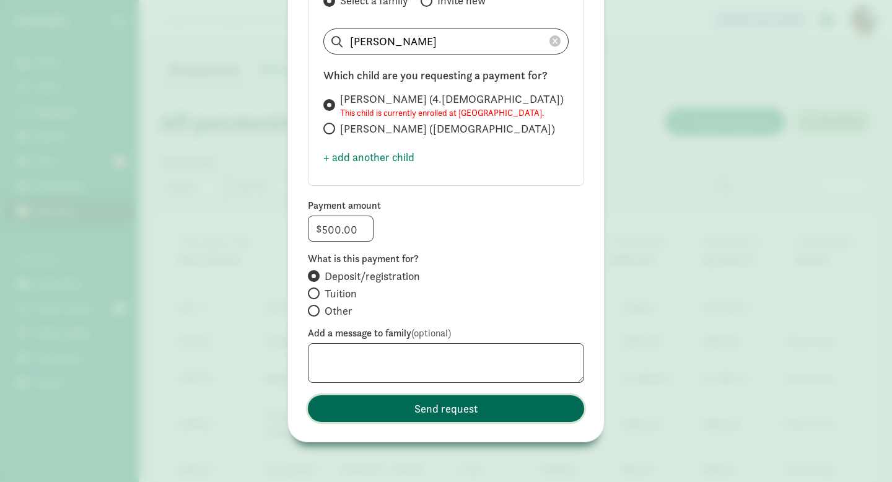
click at [368, 406] on span "Send request" at bounding box center [446, 408] width 257 height 17
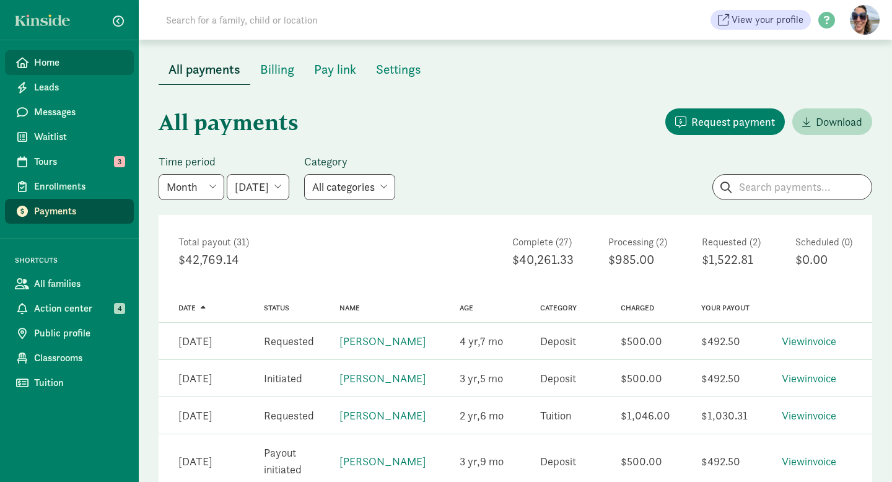
click at [47, 64] on span "Home" at bounding box center [79, 62] width 90 height 15
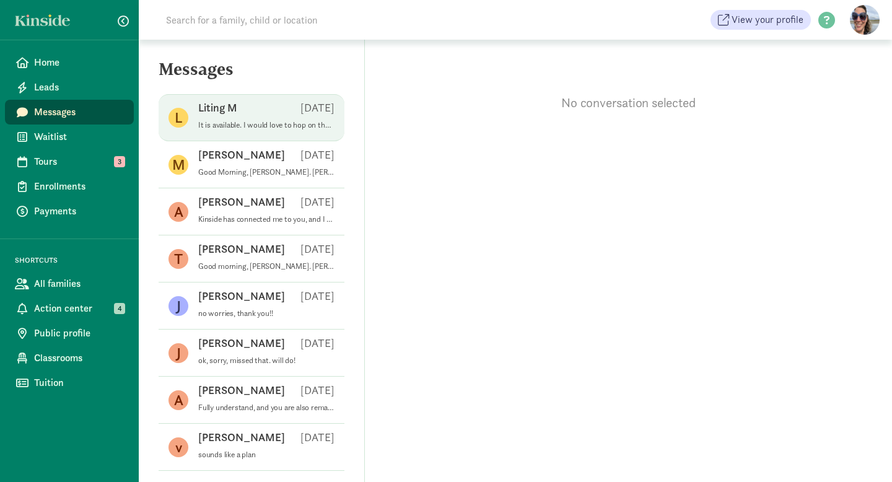
click at [244, 120] on p "It is available. I would love to hop on the phone with you. When are you availa…" at bounding box center [266, 125] width 136 height 10
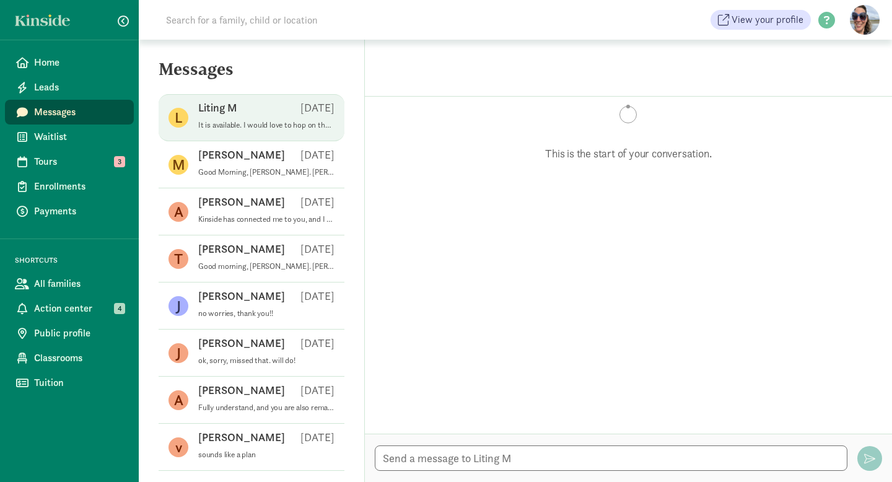
scroll to position [354, 0]
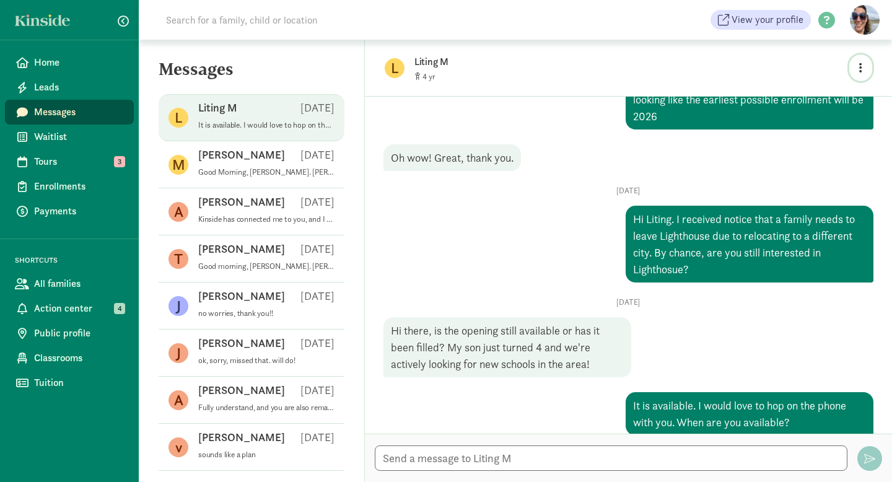
click at [862, 68] on button "button" at bounding box center [860, 68] width 23 height 27
click at [845, 95] on link "View family page" at bounding box center [834, 96] width 89 height 15
